Goal: Task Accomplishment & Management: Manage account settings

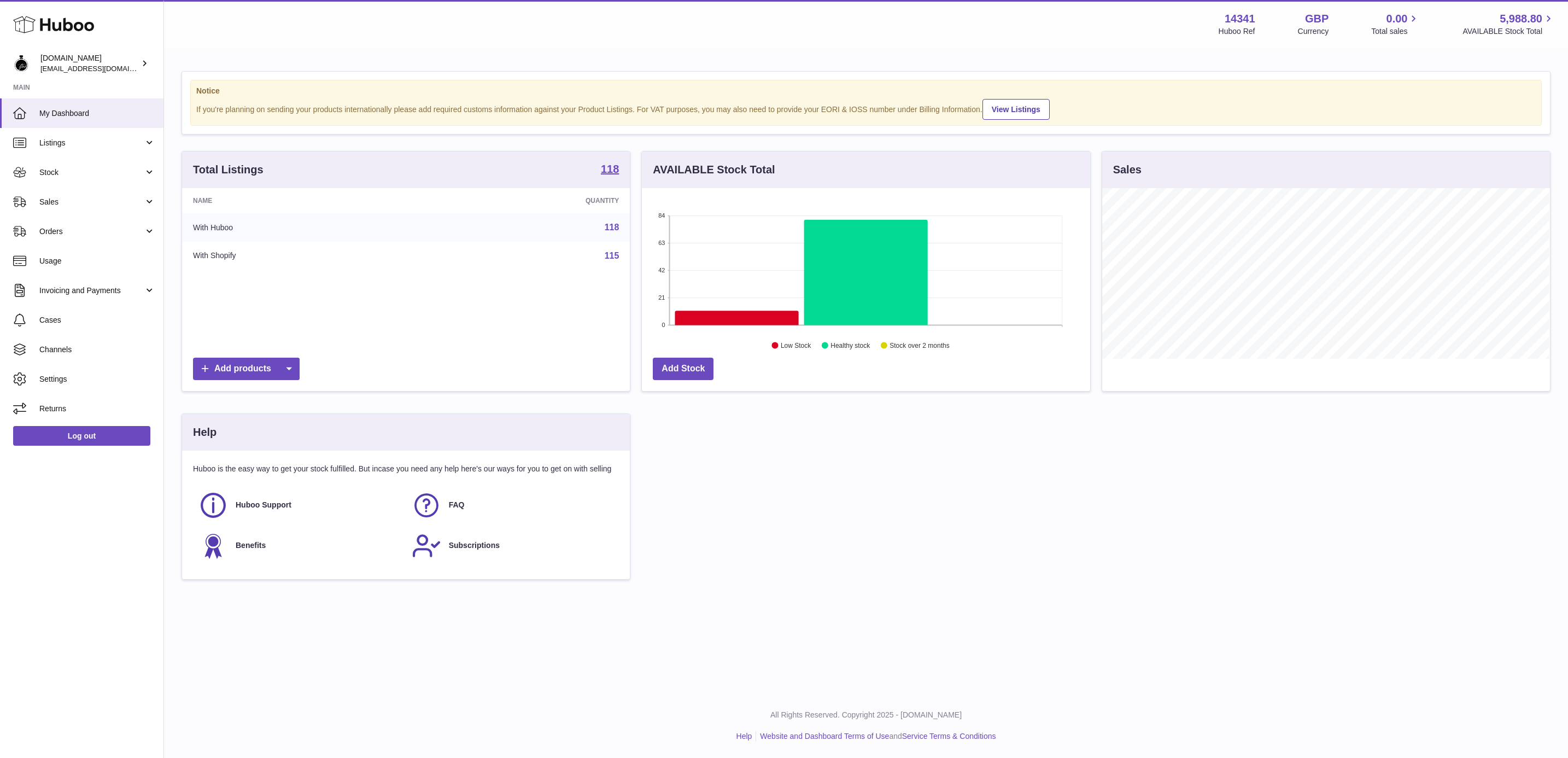
scroll to position [171, 446]
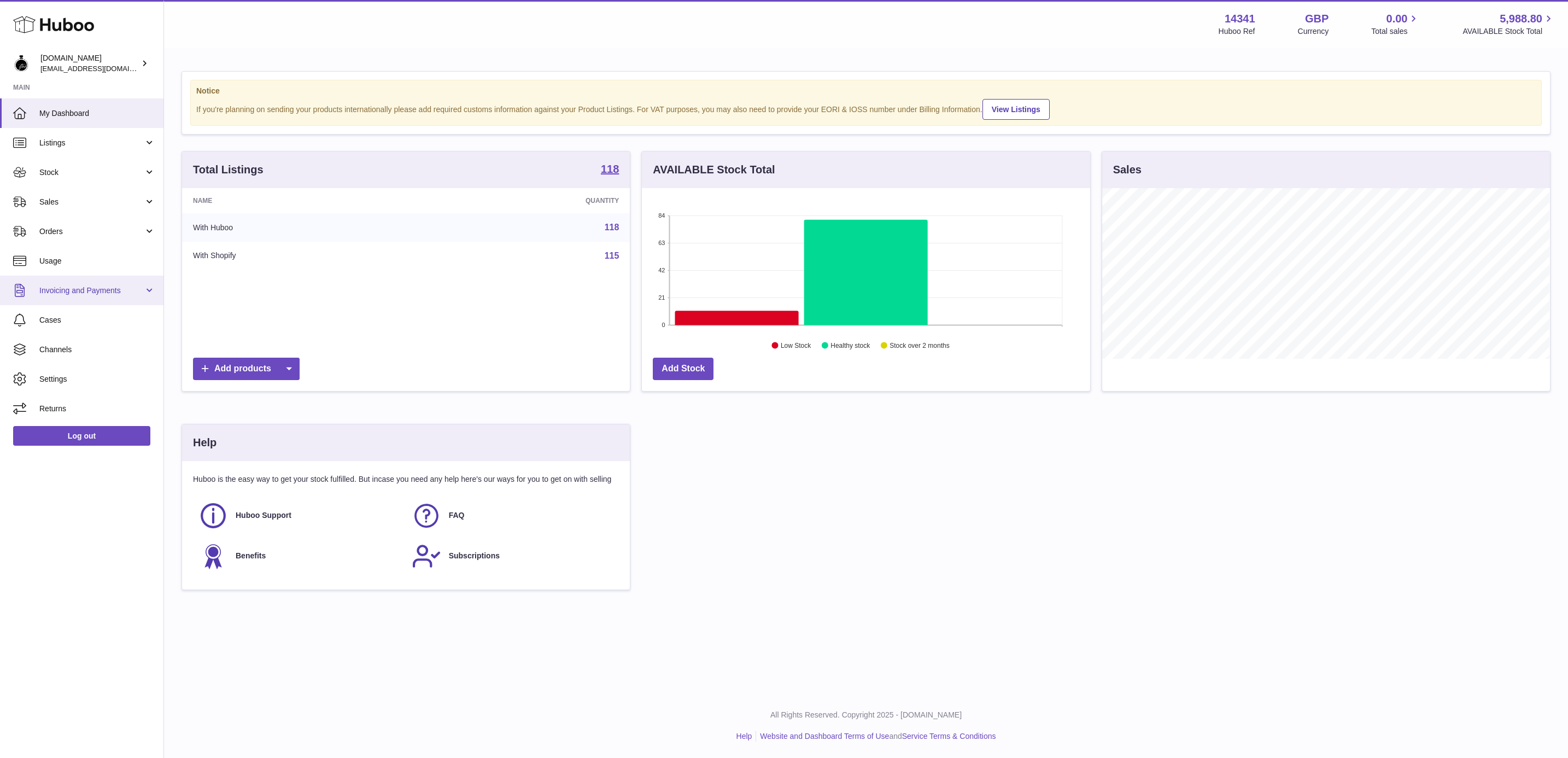
click at [91, 289] on span "Invoicing and Payments" at bounding box center [91, 290] width 105 height 10
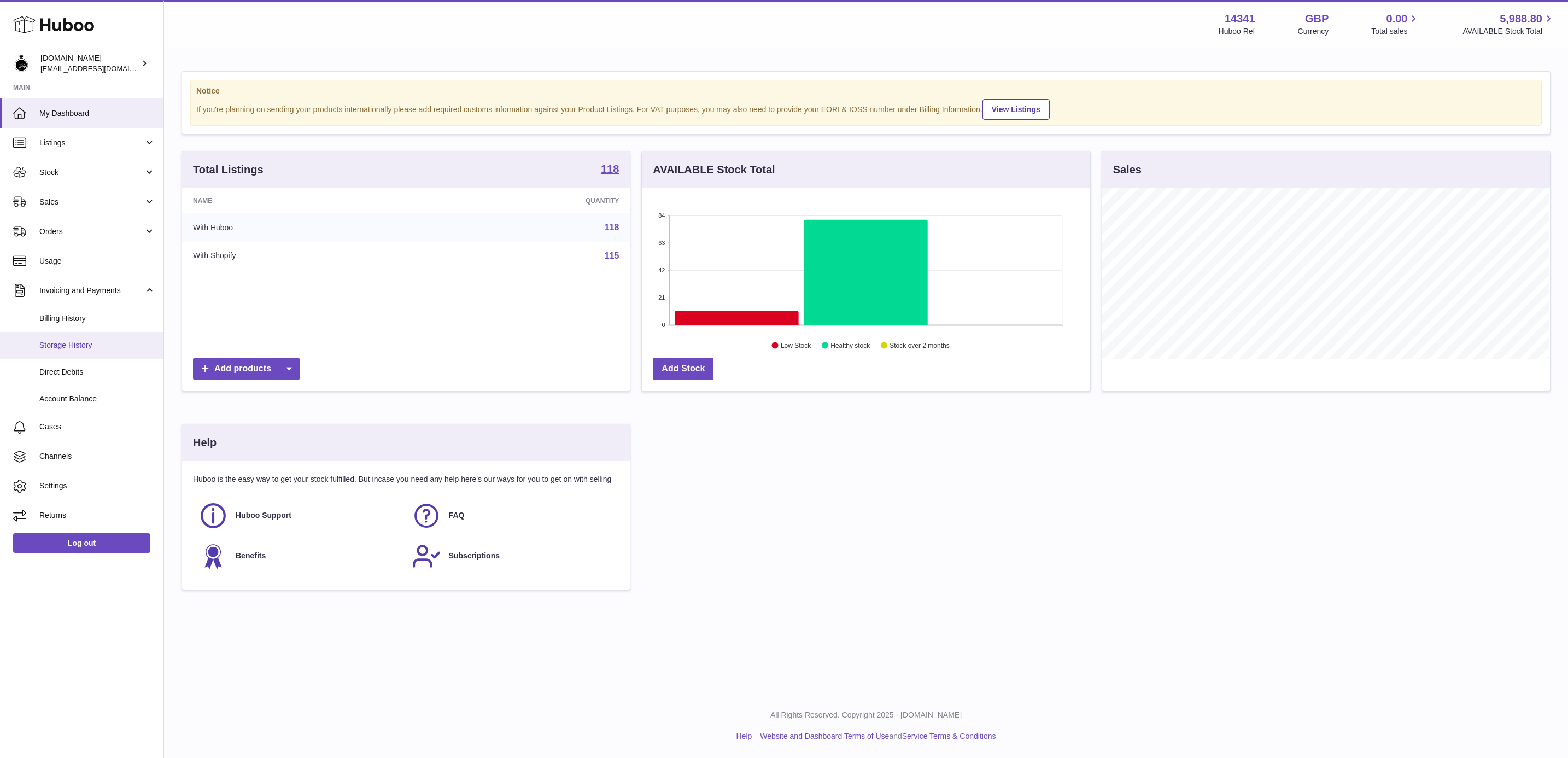
click at [96, 346] on span "Storage History" at bounding box center [97, 345] width 116 height 10
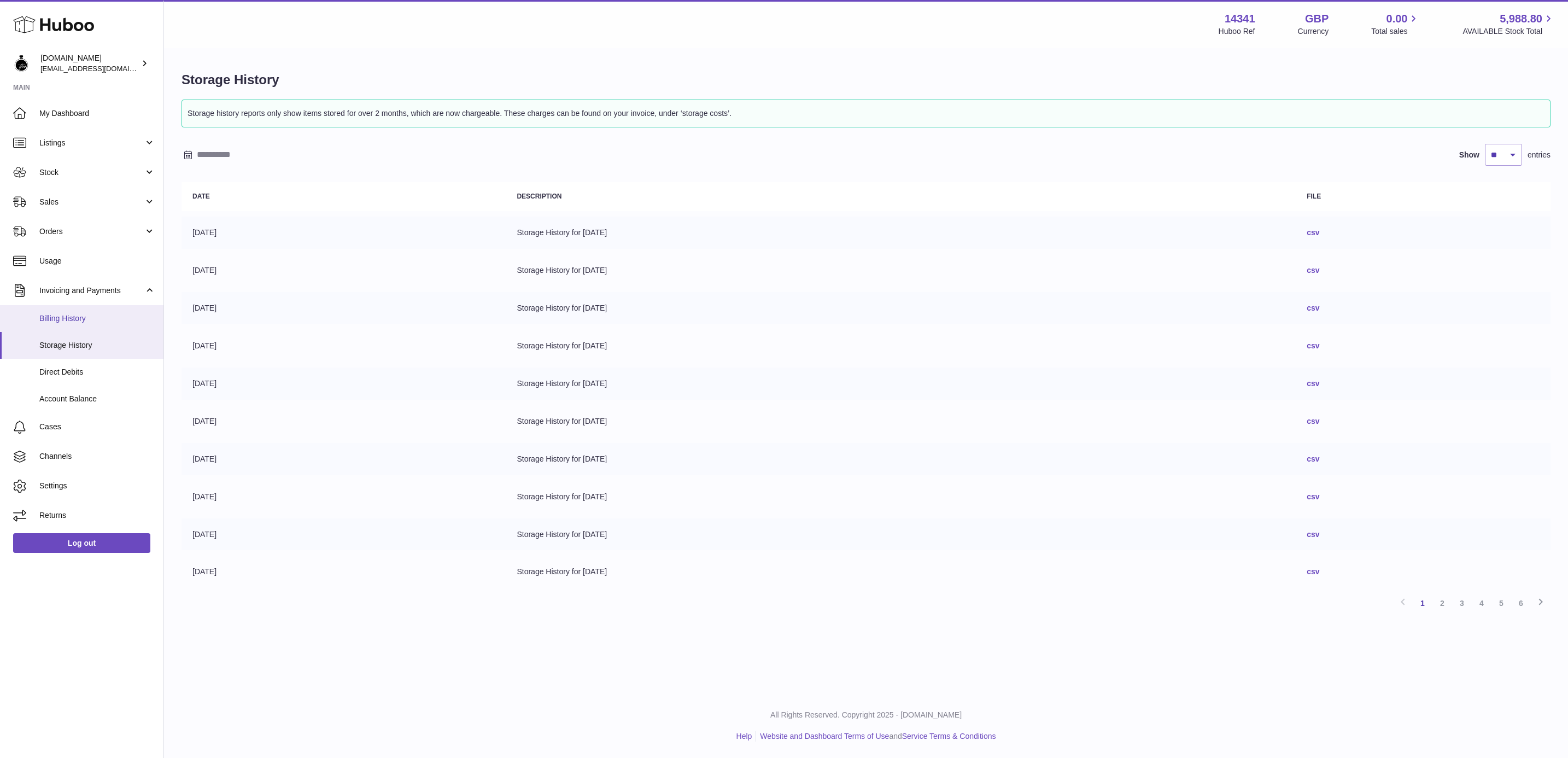
click at [76, 322] on span "Billing History" at bounding box center [97, 318] width 116 height 10
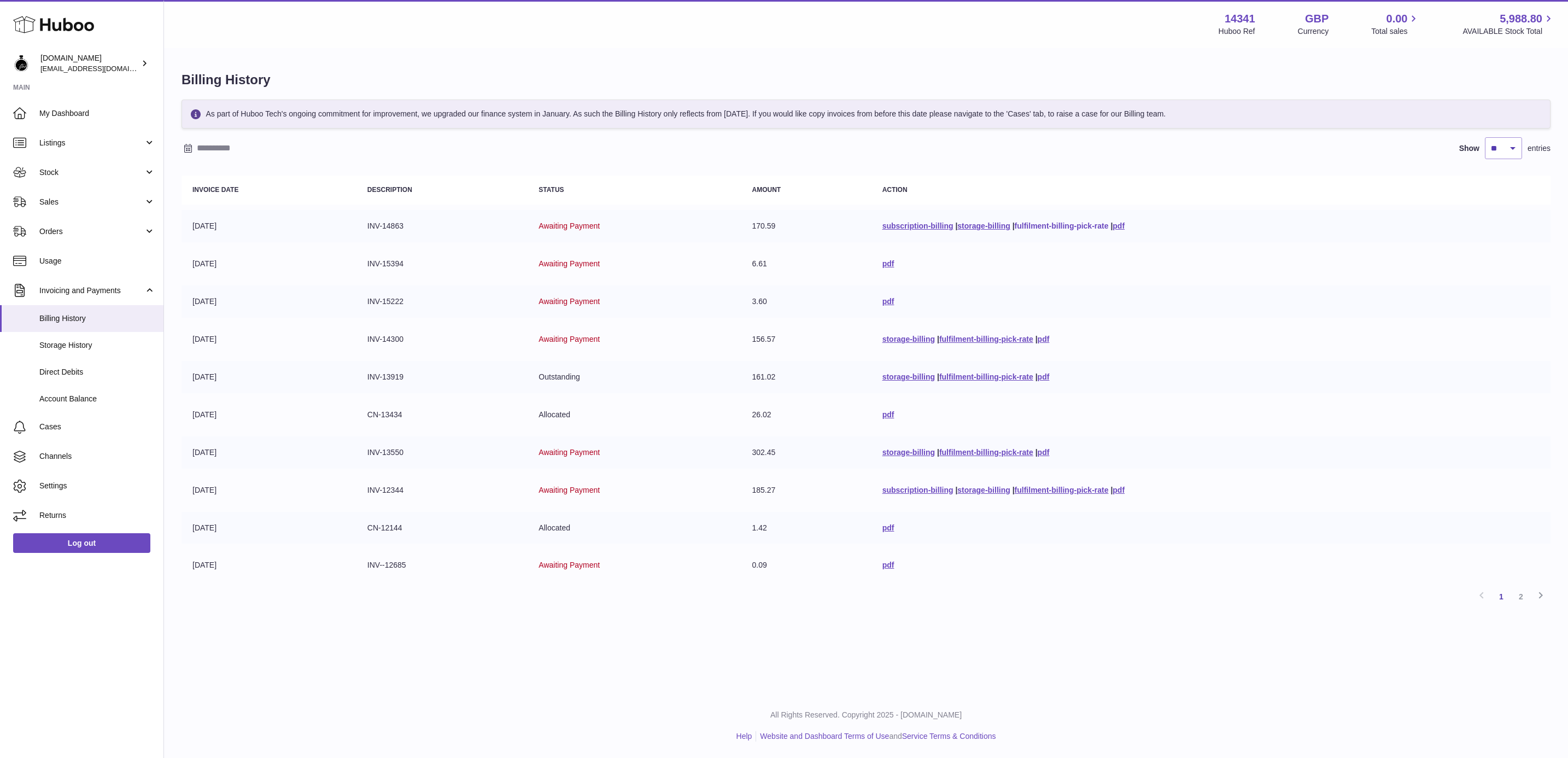
click at [1053, 226] on link "fulfilment-billing-pick-rate" at bounding box center [1061, 226] width 94 height 9
click at [976, 339] on link "fulfilment-billing-pick-rate" at bounding box center [986, 339] width 94 height 9
click at [1065, 223] on link "fulfilment-billing-pick-rate" at bounding box center [1061, 226] width 94 height 9
click at [1219, 477] on td "subscription-billing | storage-billing | fulfilment-billing-pick-rate | pdf" at bounding box center [1211, 489] width 679 height 32
click at [907, 335] on link "storage-billing" at bounding box center [908, 339] width 52 height 9
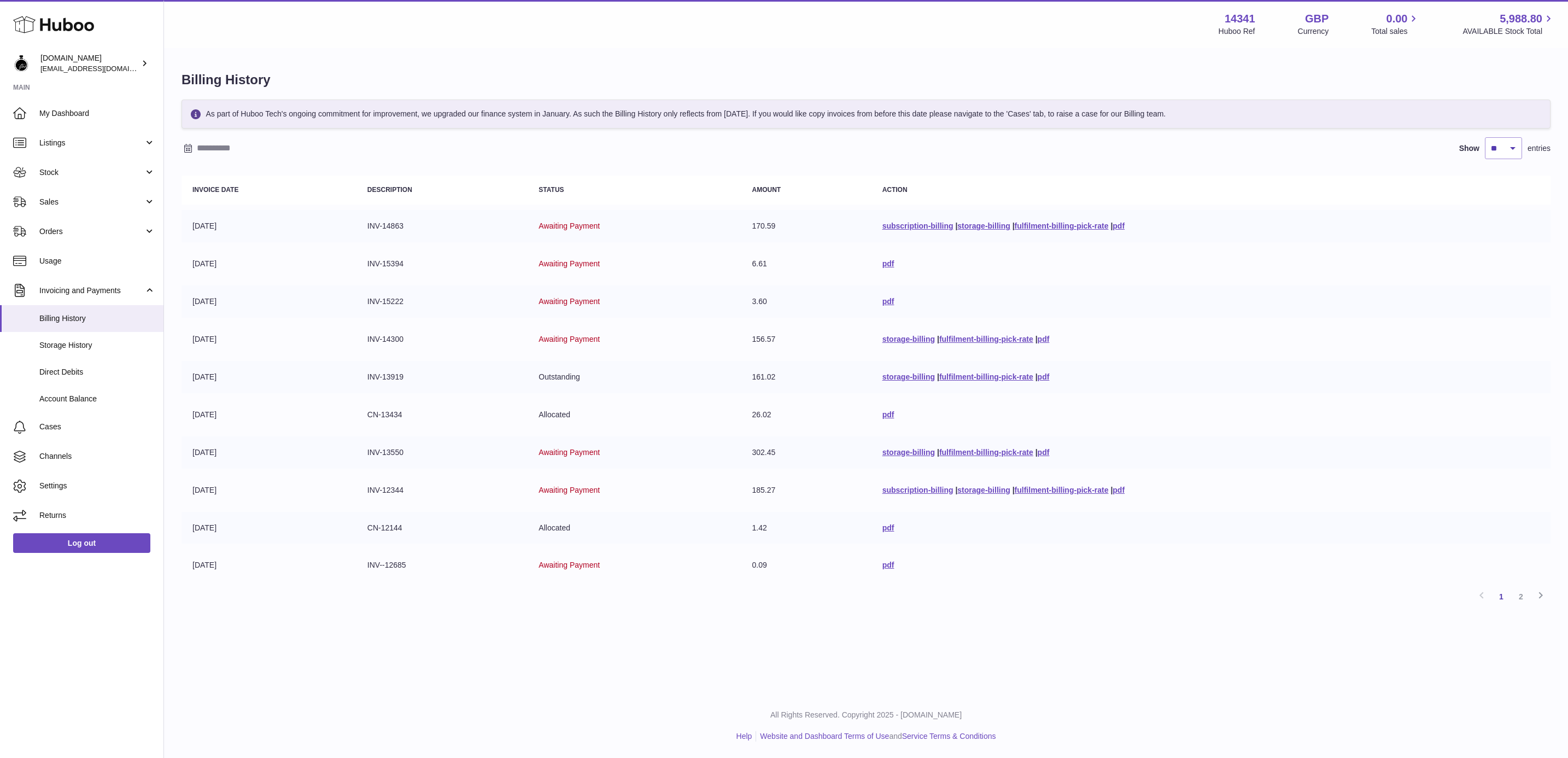
drag, startPoint x: 1373, startPoint y: 520, endPoint x: 1319, endPoint y: 504, distance: 56.3
click at [1376, 521] on td "pdf" at bounding box center [1211, 528] width 679 height 32
click at [1511, 133] on div "As part of Huboo Tech's ongoing commitment for improvement, we upgraded our fin…" at bounding box center [866, 352] width 1369 height 507
click at [1502, 167] on div "As part of Huboo Tech's ongoing commitment for improvement, we upgraded our fin…" at bounding box center [866, 352] width 1369 height 507
select select "***"
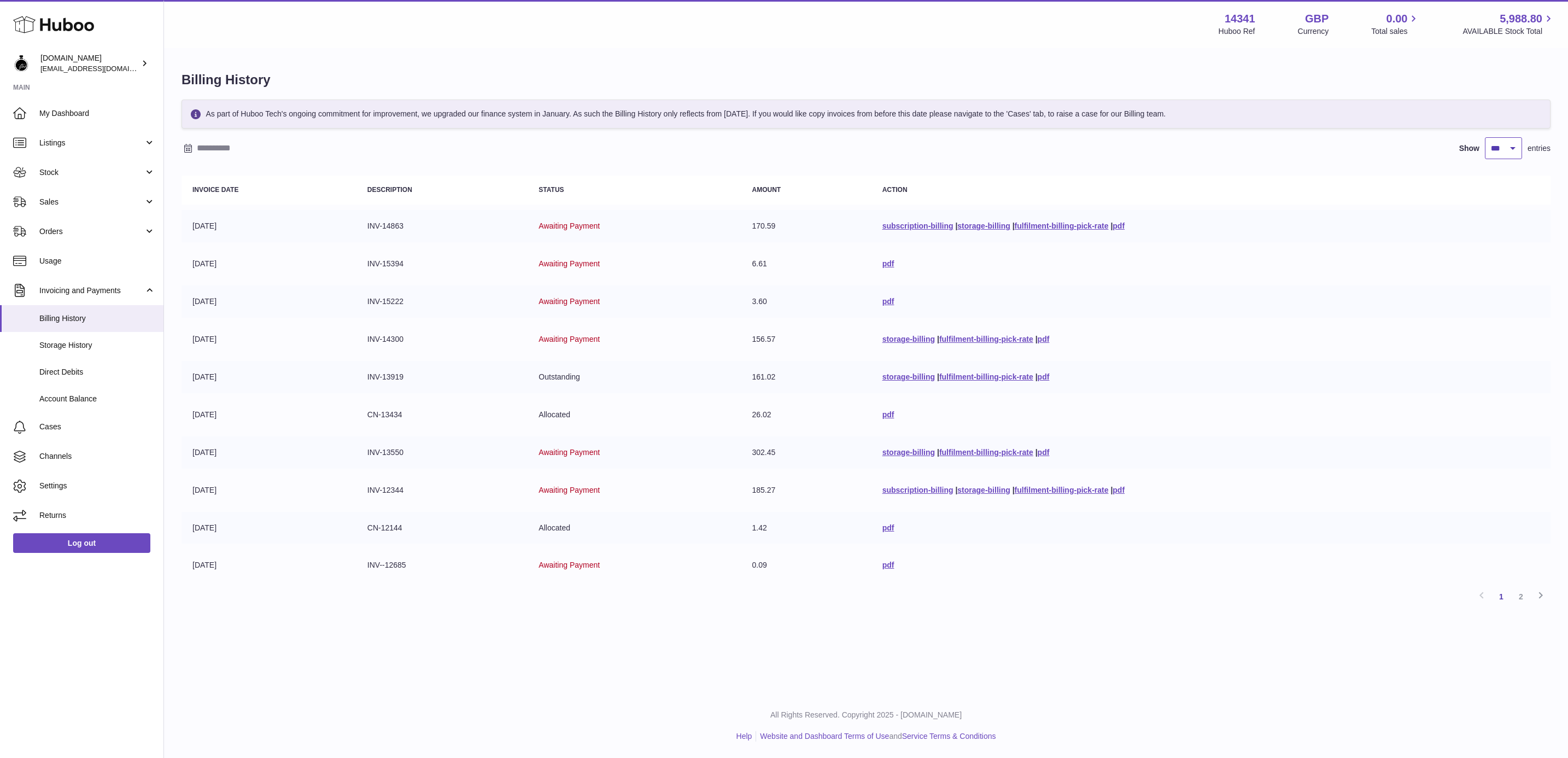
click at [1484, 137] on select "** ** ** ***" at bounding box center [1503, 148] width 37 height 22
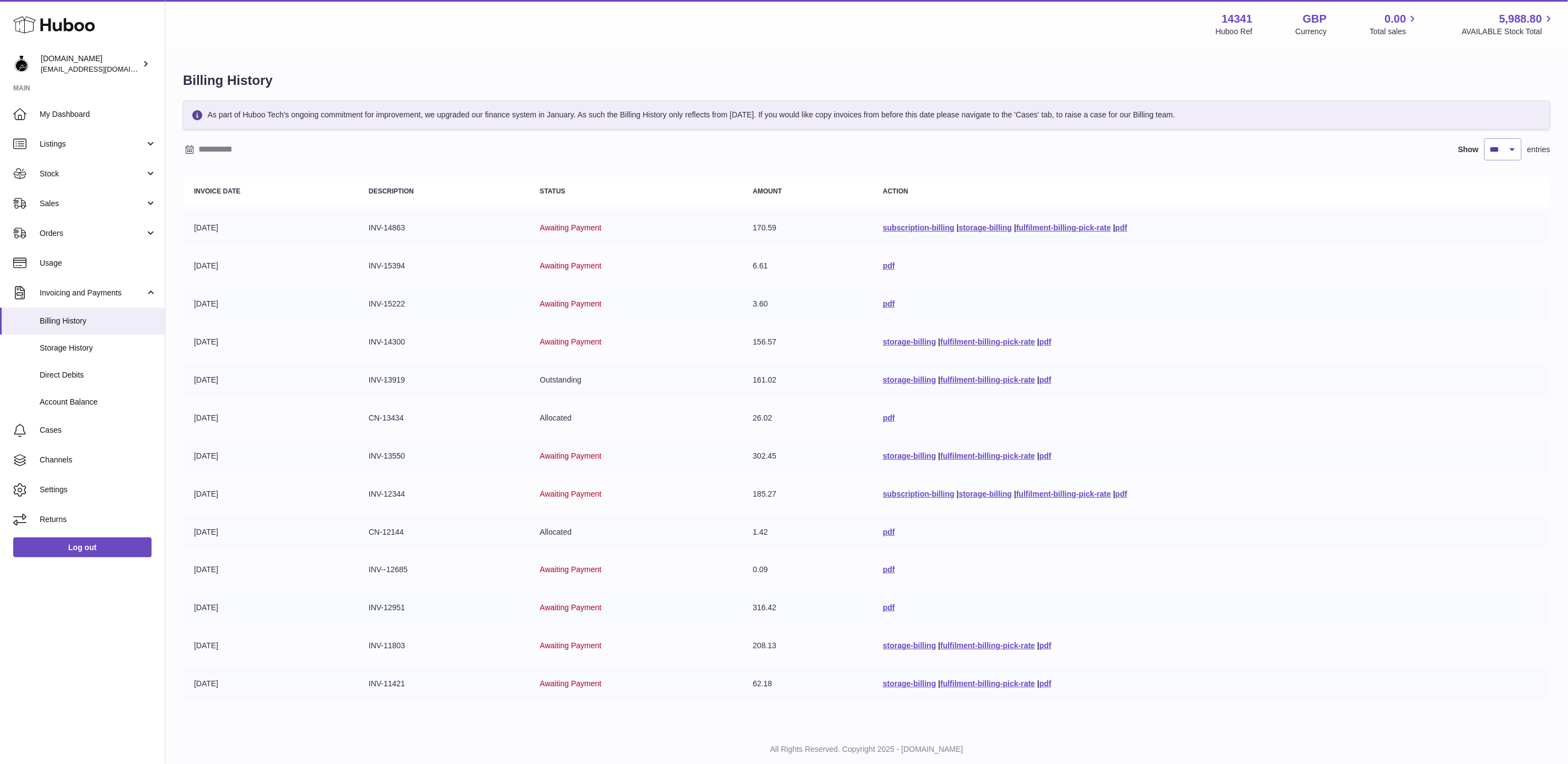
drag, startPoint x: 810, startPoint y: 531, endPoint x: 460, endPoint y: 525, distance: 350.1
click at [460, 525] on tr "31-07-2025 CN-12144 Allocated 1.42 pdf" at bounding box center [867, 532] width 1367 height 32
click at [1024, 528] on td "pdf" at bounding box center [1211, 532] width 678 height 32
click at [1033, 225] on link "fulfilment-billing-pick-rate" at bounding box center [1063, 227] width 94 height 9
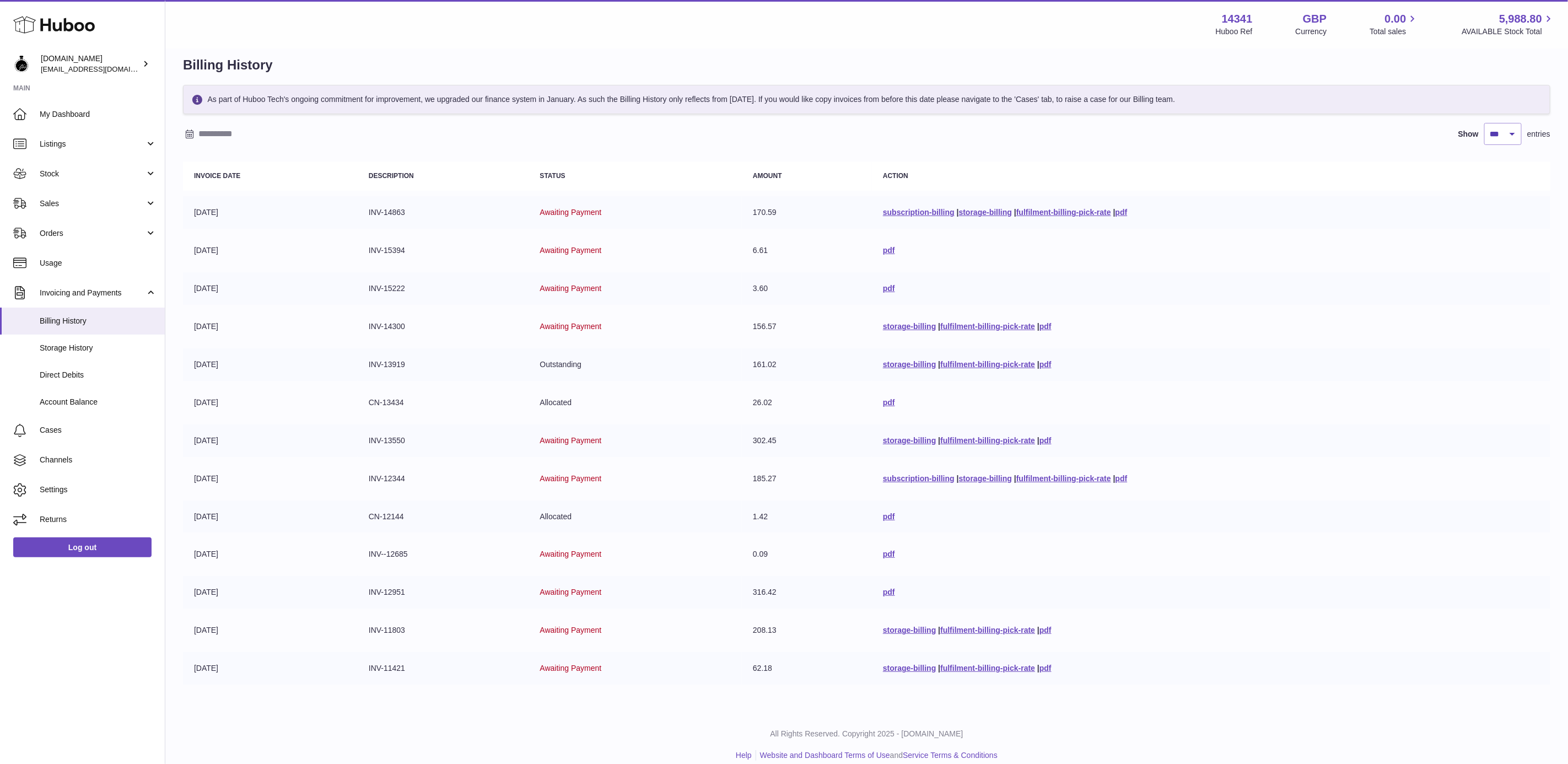
scroll to position [20, 0]
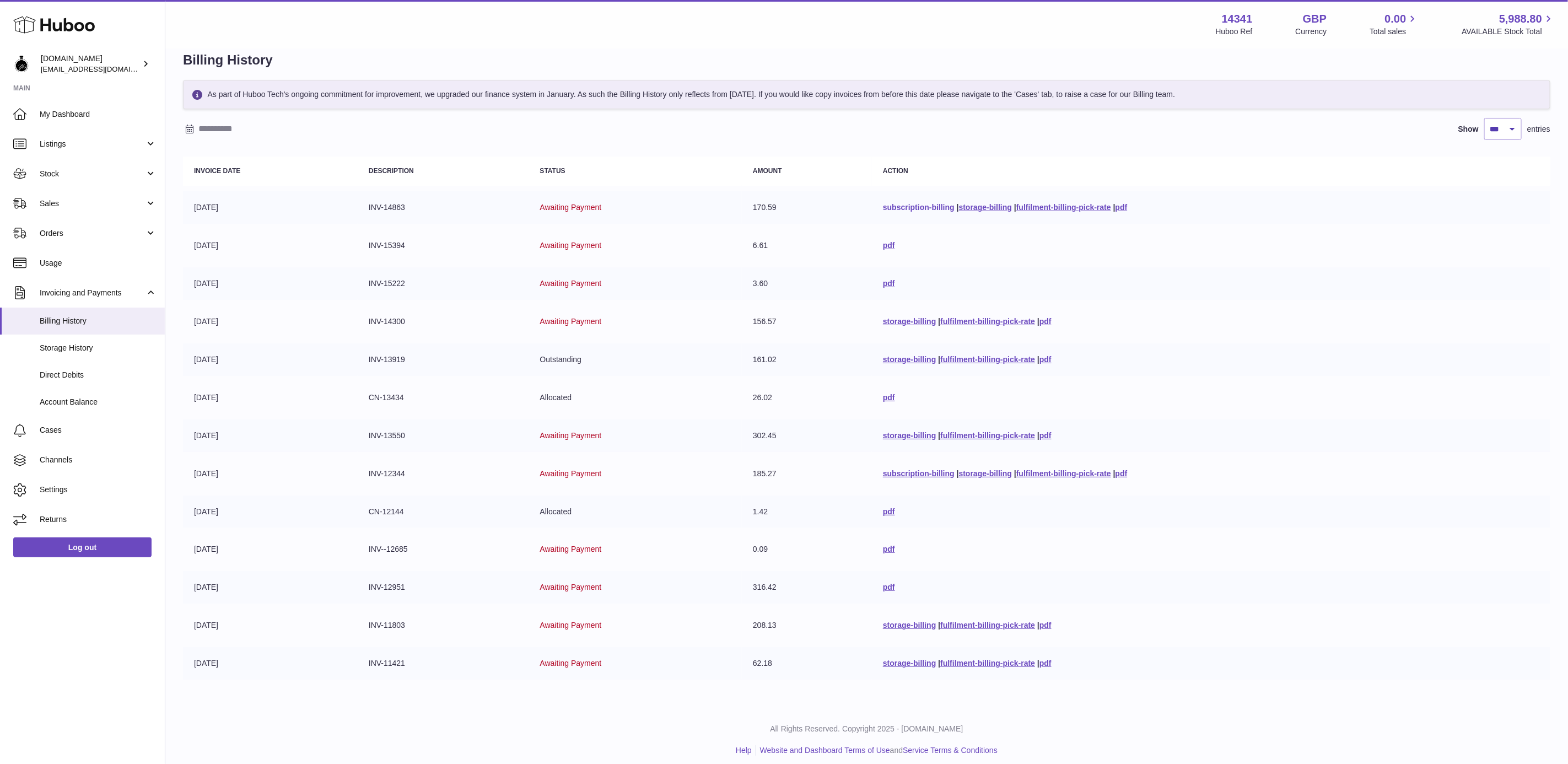
click at [909, 203] on link "subscription-billing" at bounding box center [918, 207] width 72 height 9
click at [905, 469] on link "subscription-billing" at bounding box center [918, 473] width 72 height 9
drag, startPoint x: 873, startPoint y: 205, endPoint x: 946, endPoint y: 207, distance: 73.0
click at [946, 207] on td "subscription-billing | storage-billing | fulfilment-billing-pick-rate | pdf" at bounding box center [1211, 207] width 678 height 32
click at [1286, 270] on td "pdf" at bounding box center [1211, 283] width 678 height 32
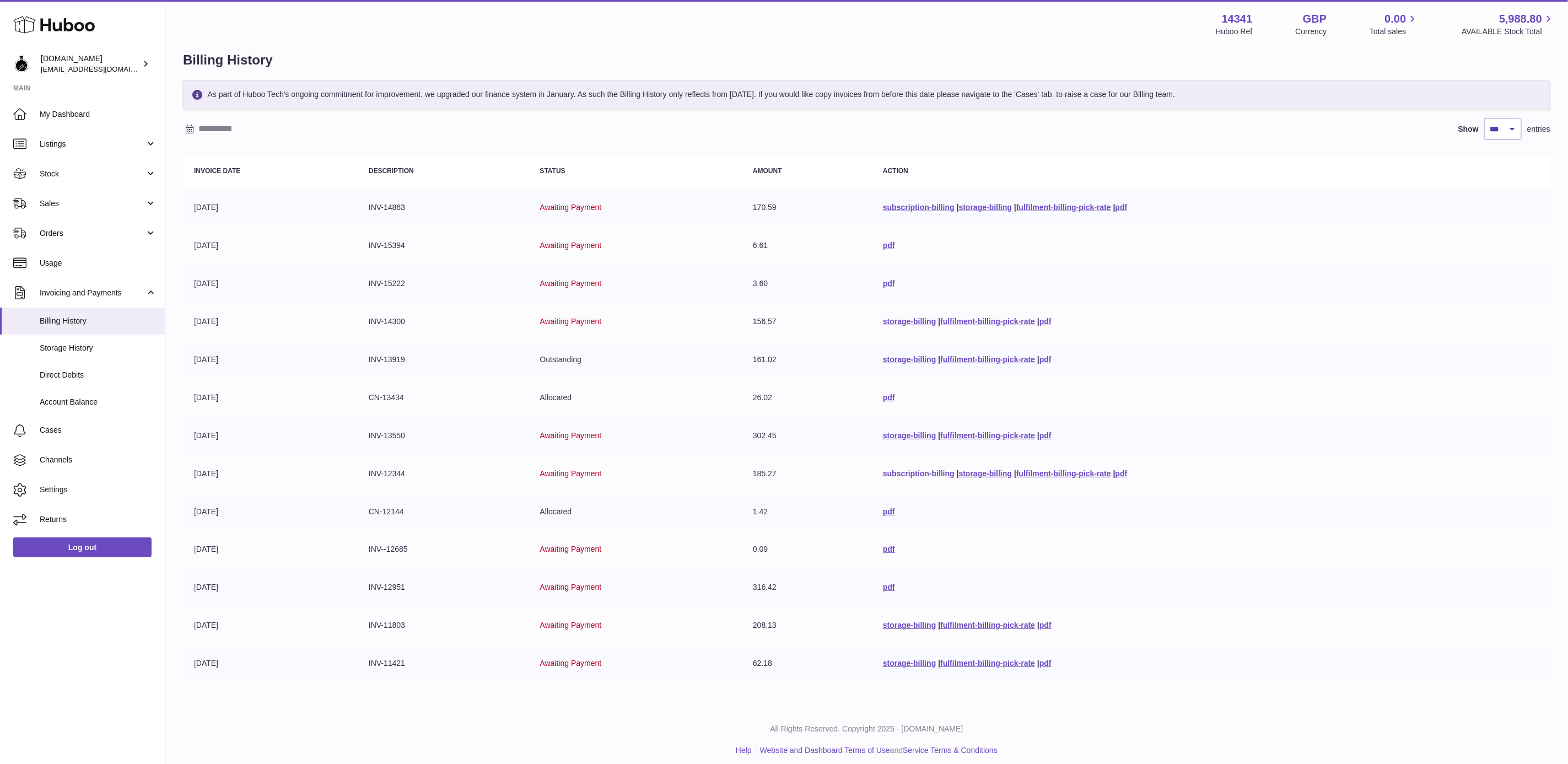
drag, startPoint x: 855, startPoint y: 473, endPoint x: 947, endPoint y: 471, distance: 92.0
click at [947, 471] on tr "01-08-2025 INV-12344 Awaiting Payment 185.27 subscription-billing | storage-bil…" at bounding box center [867, 473] width 1367 height 32
click at [1447, 268] on td "pdf" at bounding box center [1211, 283] width 678 height 32
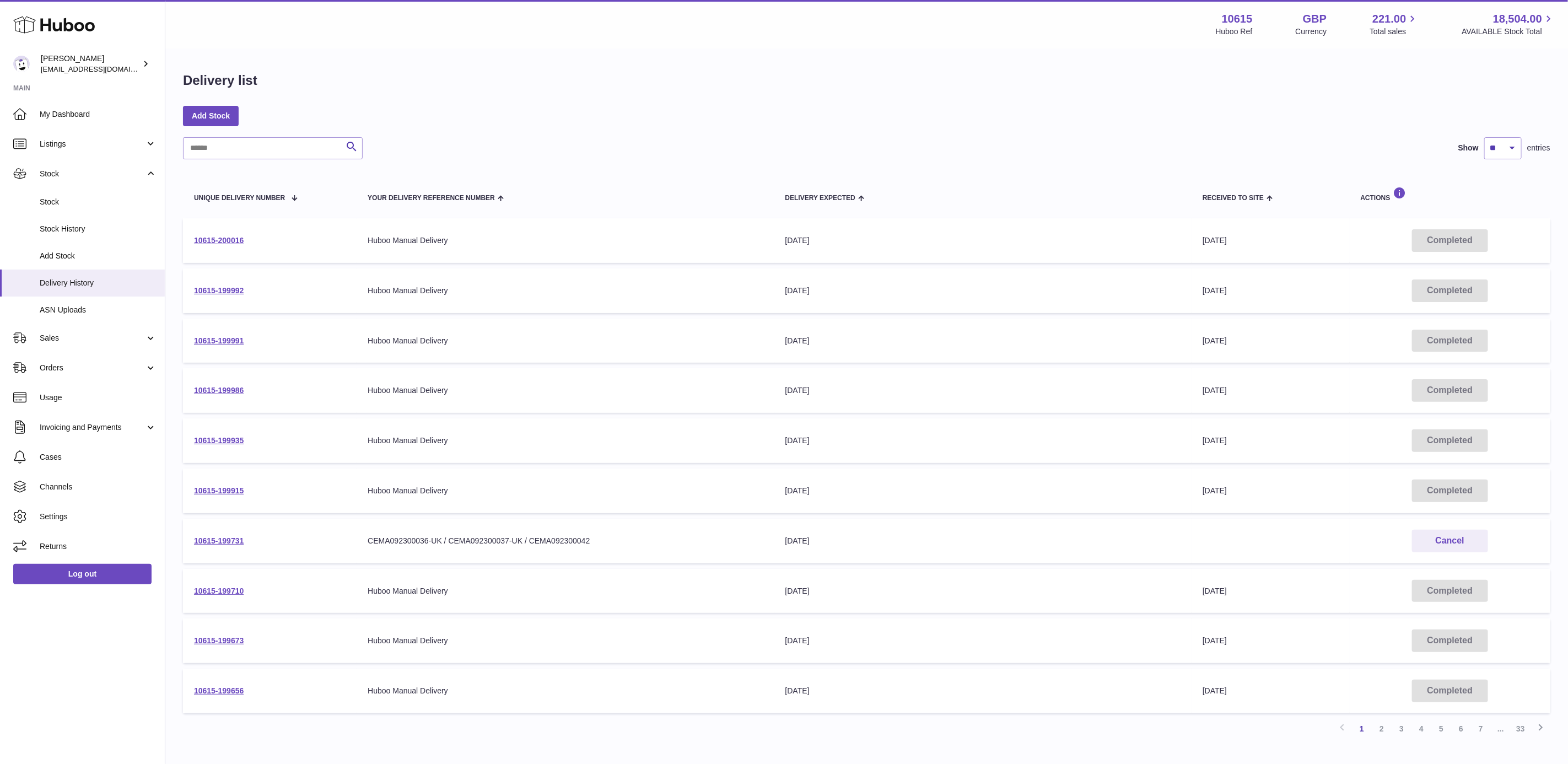
scroll to position [63, 0]
